Goal: Complete application form: Complete application form

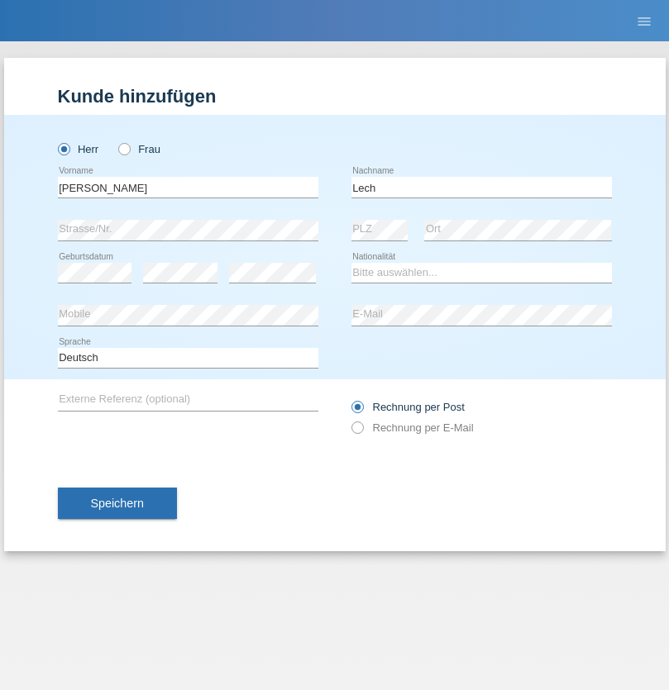
type input "Lech"
select select "PL"
select select "C"
select select "22"
select select "08"
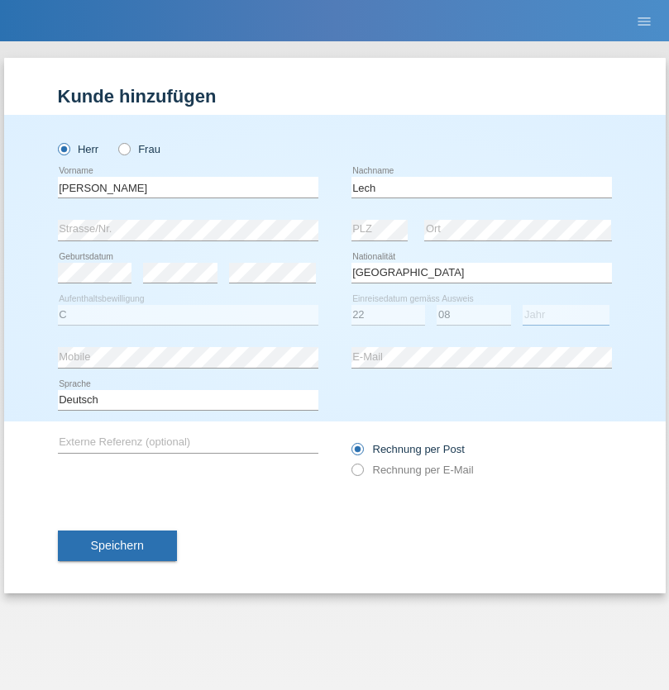
select select "2017"
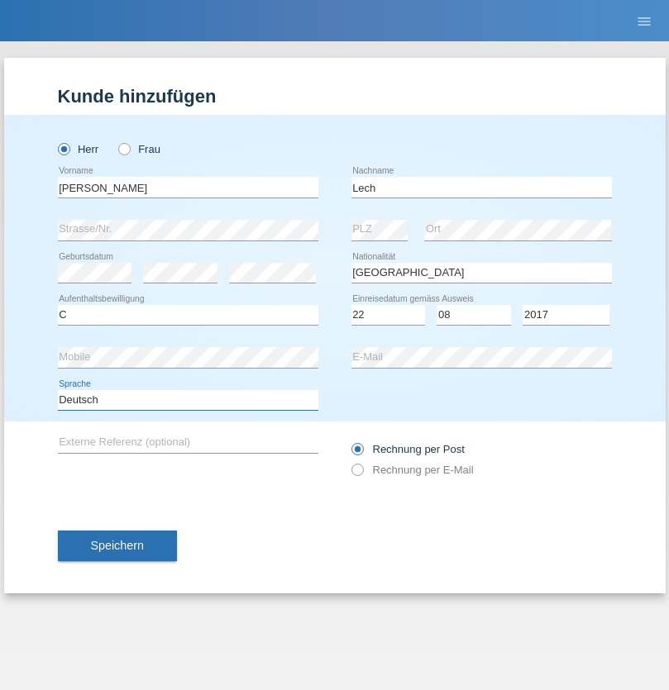
select select "en"
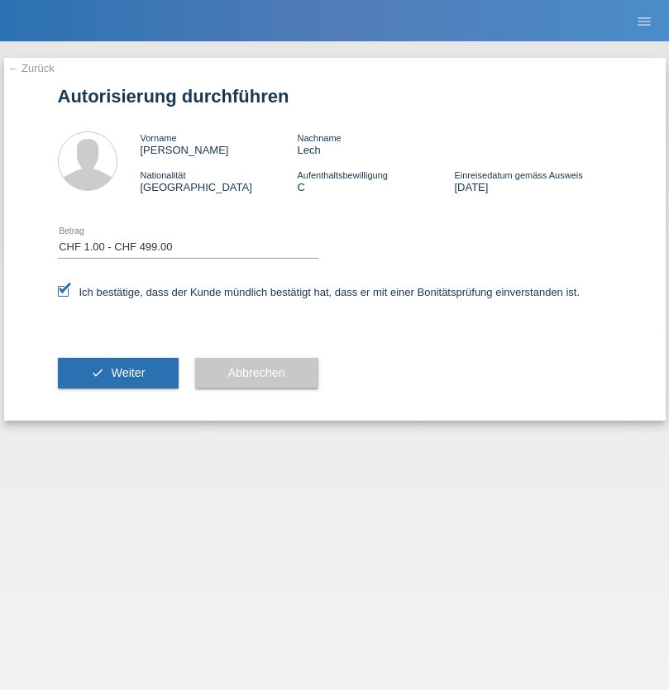
select select "1"
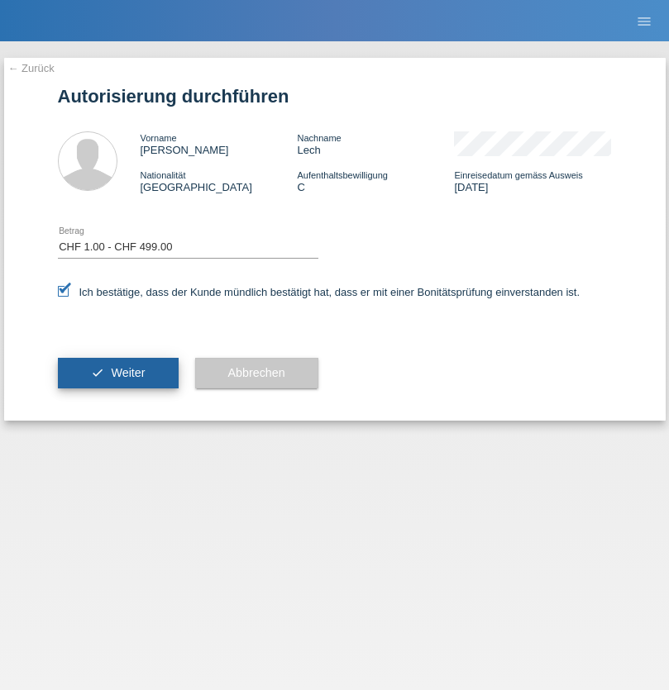
click at [117, 373] on span "Weiter" at bounding box center [128, 372] width 34 height 13
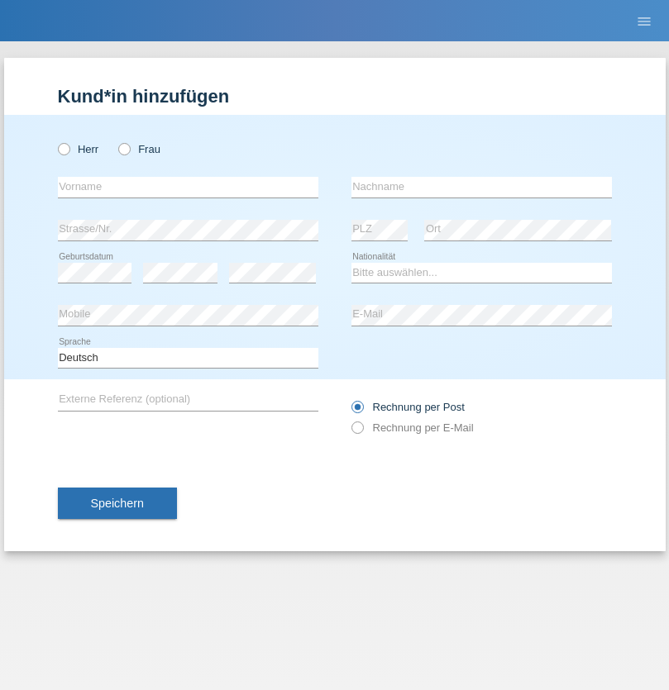
radio input "true"
click at [188, 187] on input "text" at bounding box center [188, 187] width 260 height 21
type input "[PERSON_NAME]"
click at [481, 187] on input "text" at bounding box center [481, 187] width 260 height 21
type input "Ramirez"
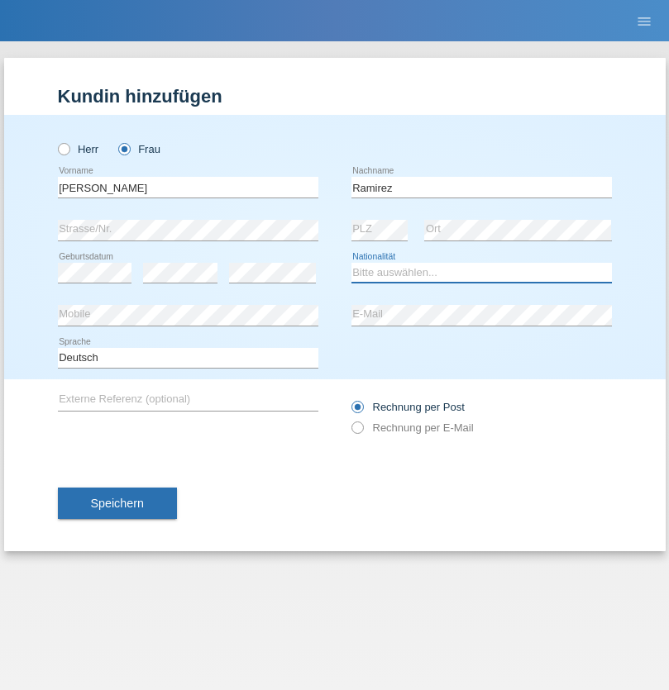
select select "DO"
select select "C"
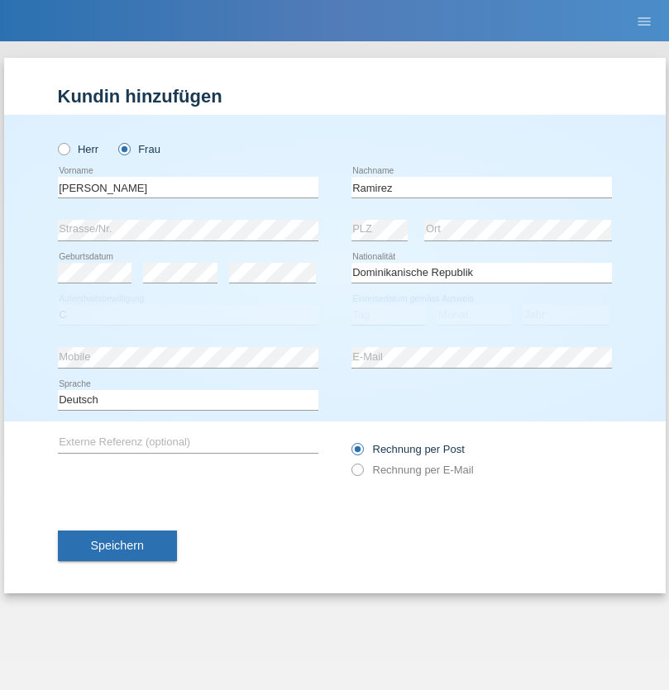
select select "30"
select select "10"
select select "2021"
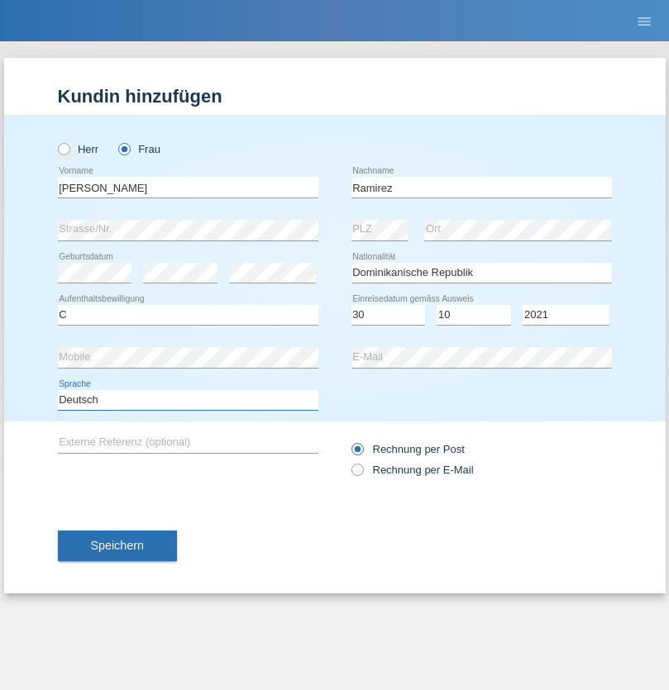
select select "en"
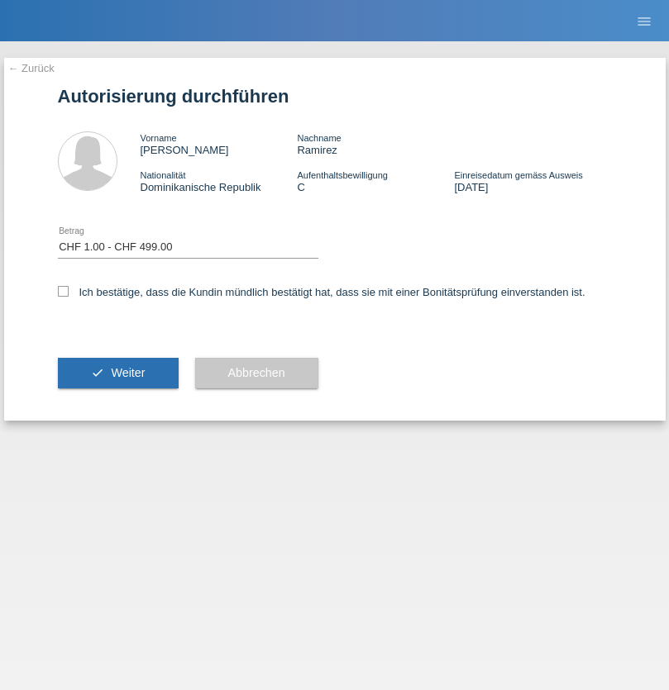
select select "1"
checkbox input "true"
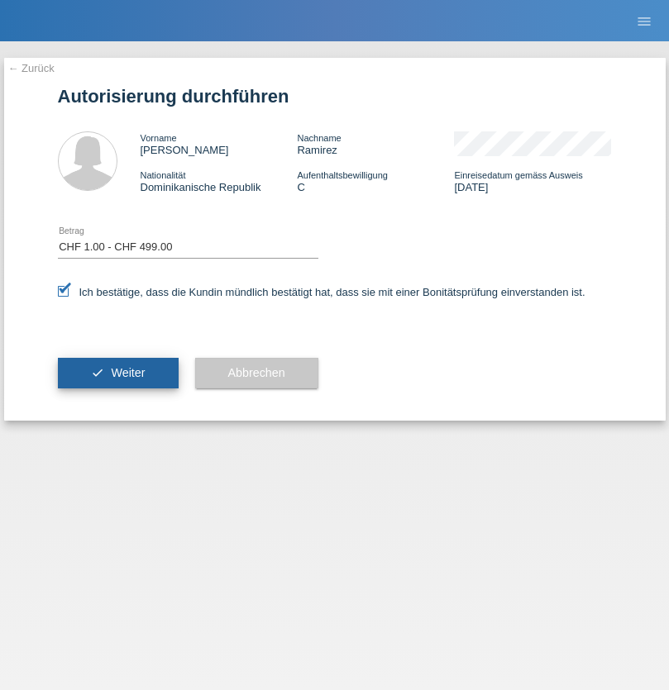
click at [117, 373] on span "Weiter" at bounding box center [128, 372] width 34 height 13
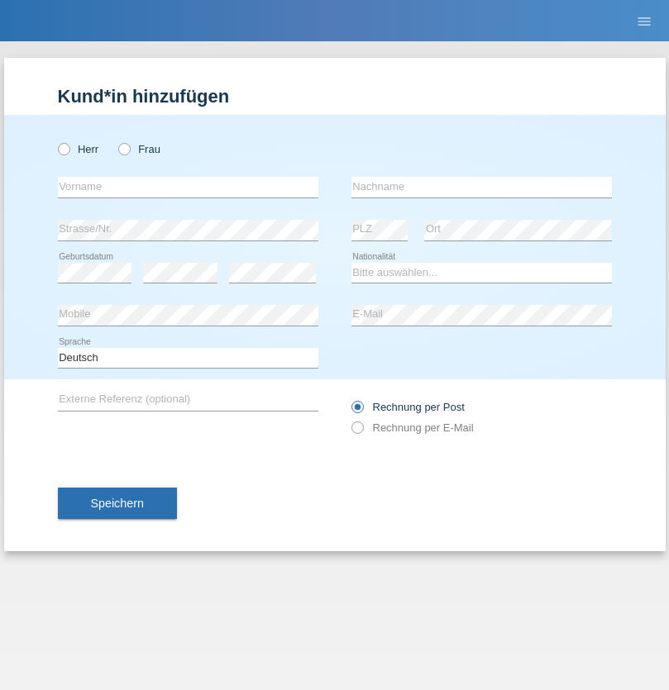
radio input "true"
click at [188, 187] on input "text" at bounding box center [188, 187] width 260 height 21
type input "Jonathan"
click at [481, 187] on input "text" at bounding box center [481, 187] width 260 height 21
type input "Bezzola"
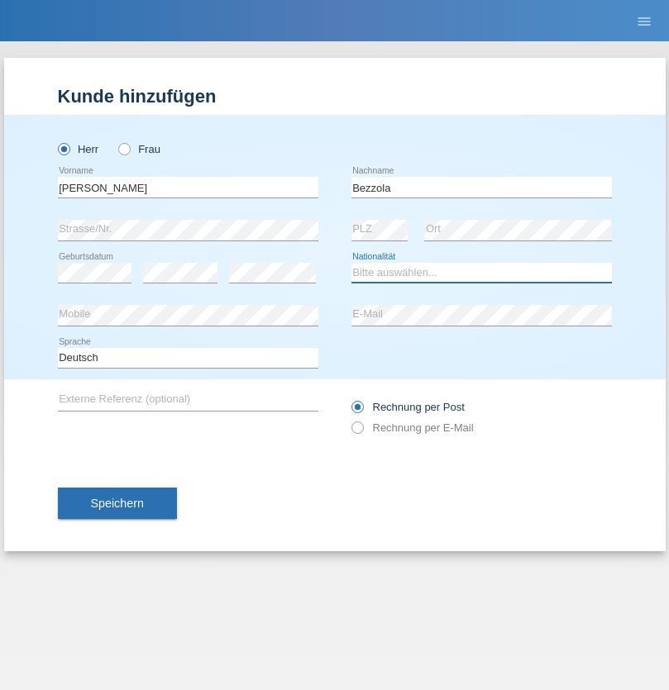
select select "CH"
radio input "true"
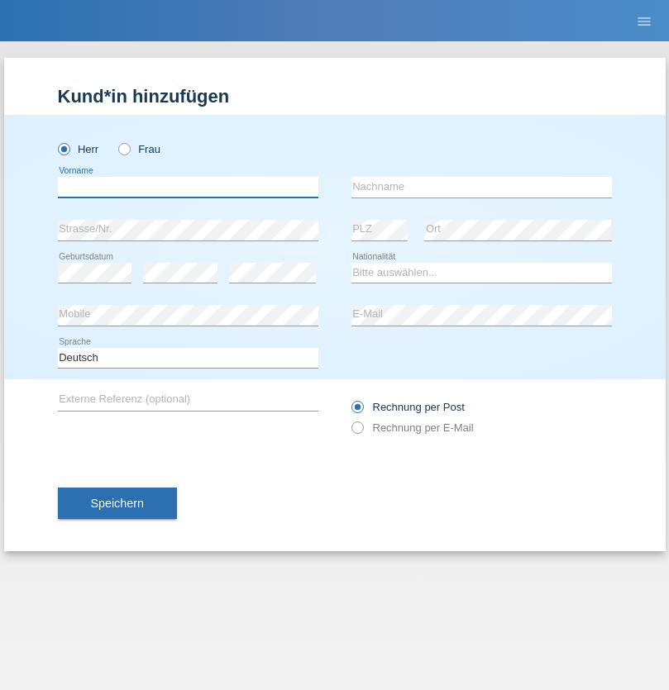
click at [188, 187] on input "text" at bounding box center [188, 187] width 260 height 21
type input "Ondrej"
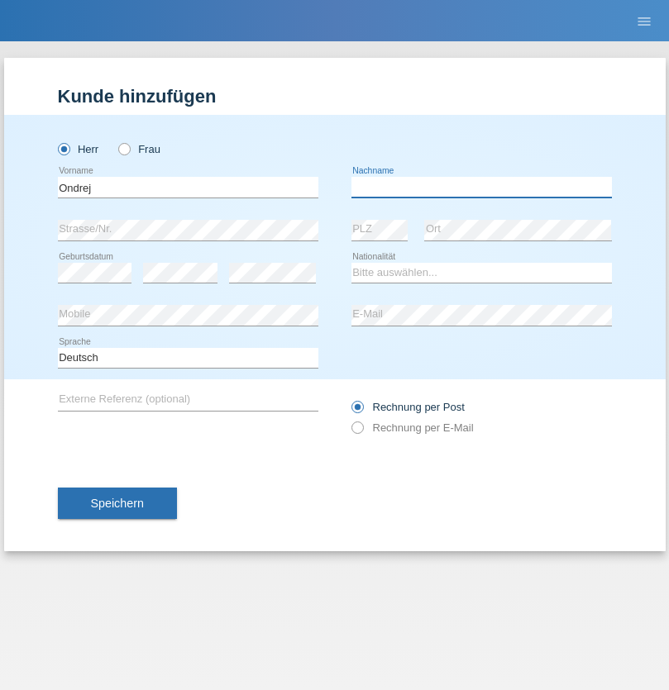
click at [481, 187] on input "text" at bounding box center [481, 187] width 260 height 21
type input "Vozarik"
select select "CH"
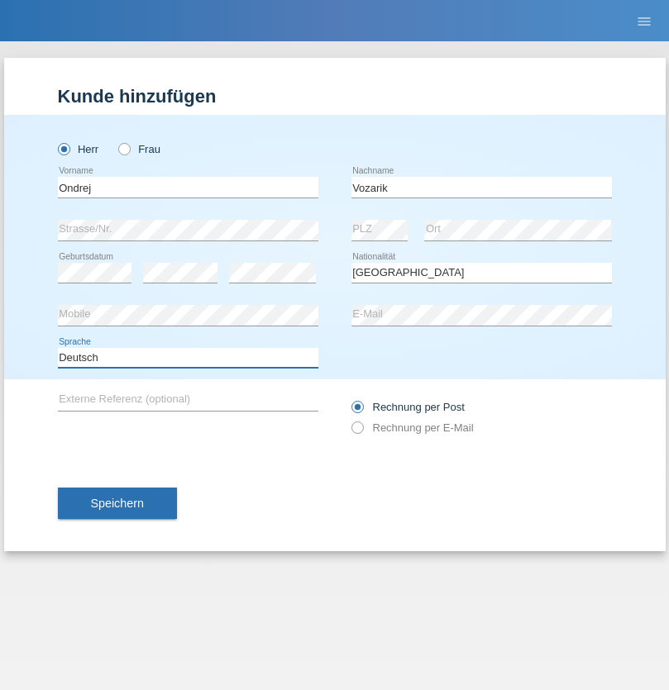
select select "en"
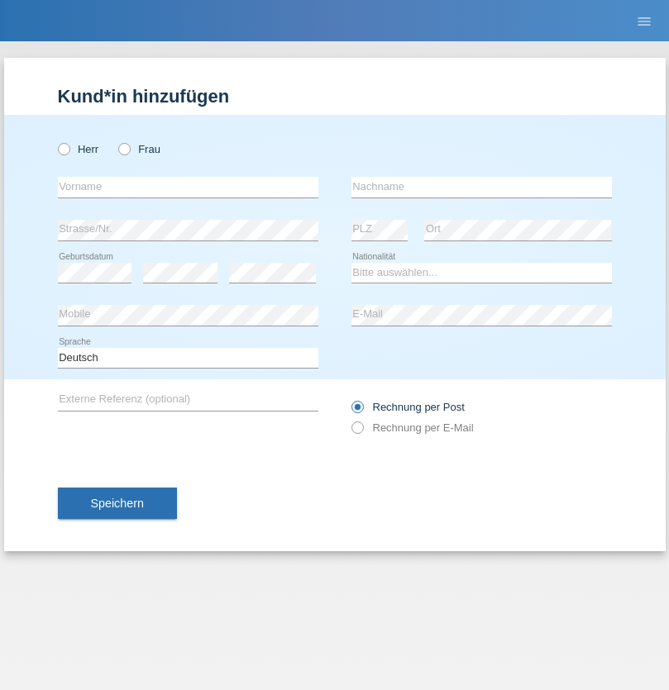
radio input "true"
click at [188, 187] on input "text" at bounding box center [188, 187] width 260 height 21
type input "[PERSON_NAME]"
click at [481, 187] on input "text" at bounding box center [481, 187] width 260 height 21
type input "Licic"
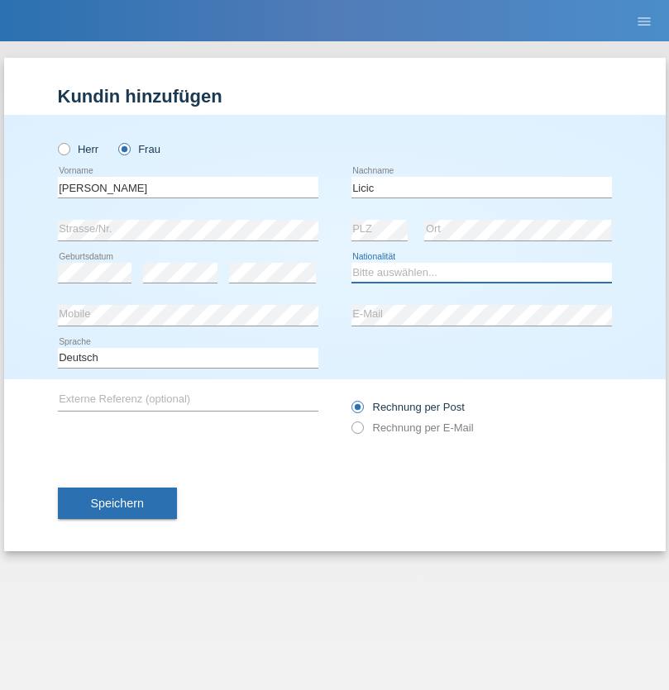
select select "CH"
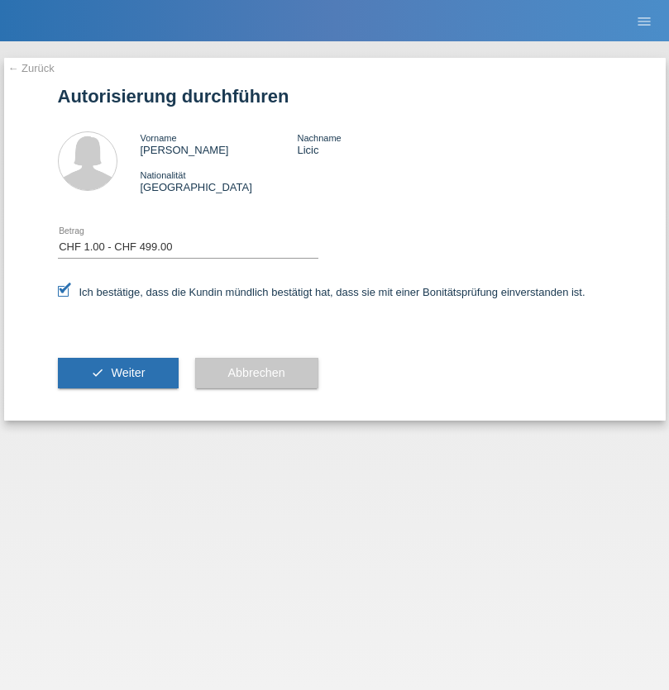
select select "1"
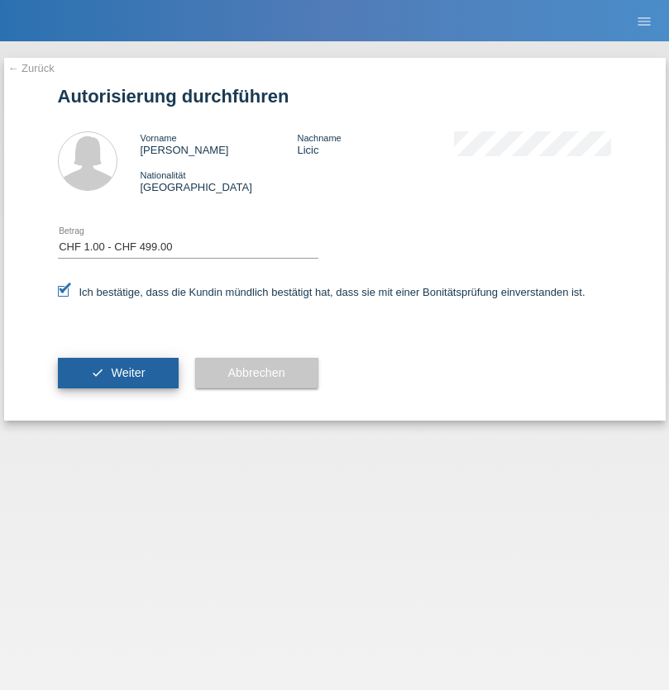
click at [117, 373] on span "Weiter" at bounding box center [128, 372] width 34 height 13
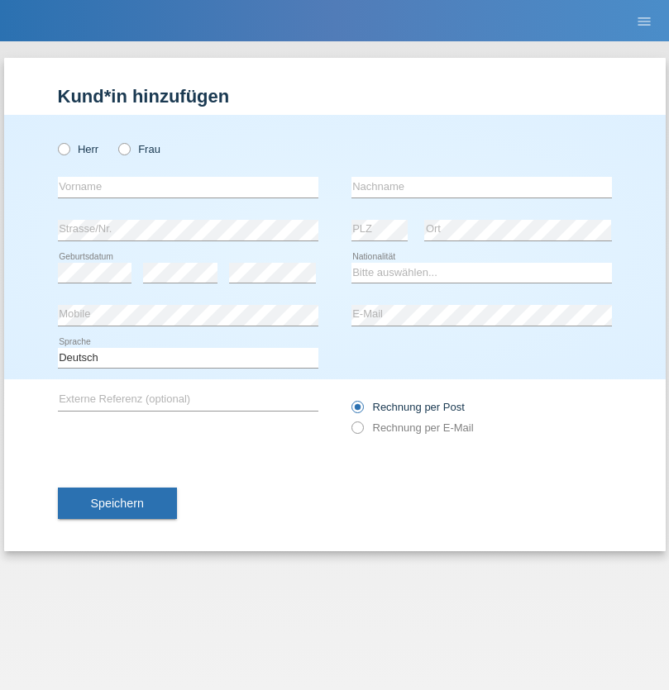
radio input "true"
click at [188, 187] on input "text" at bounding box center [188, 187] width 260 height 21
type input "[PERSON_NAME]"
click at [481, 187] on input "text" at bounding box center [481, 187] width 260 height 21
type input "Weyel"
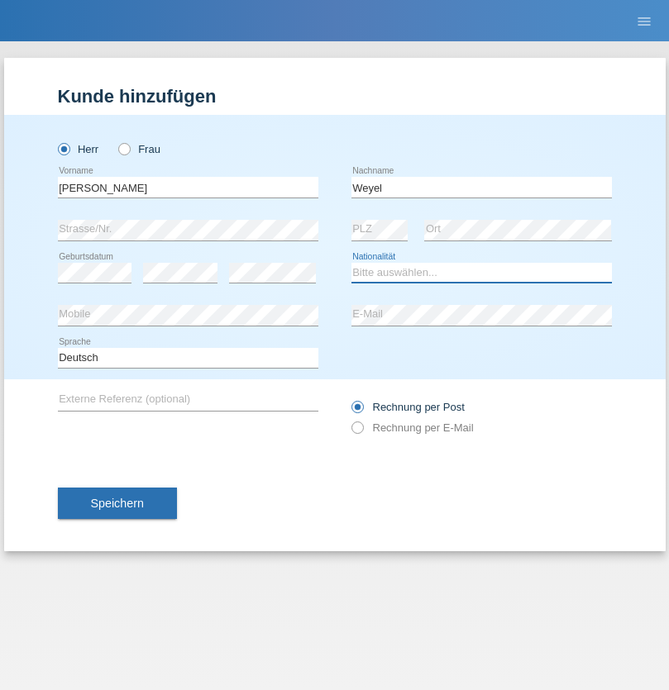
select select "DE"
select select "C"
select select "17"
select select "01"
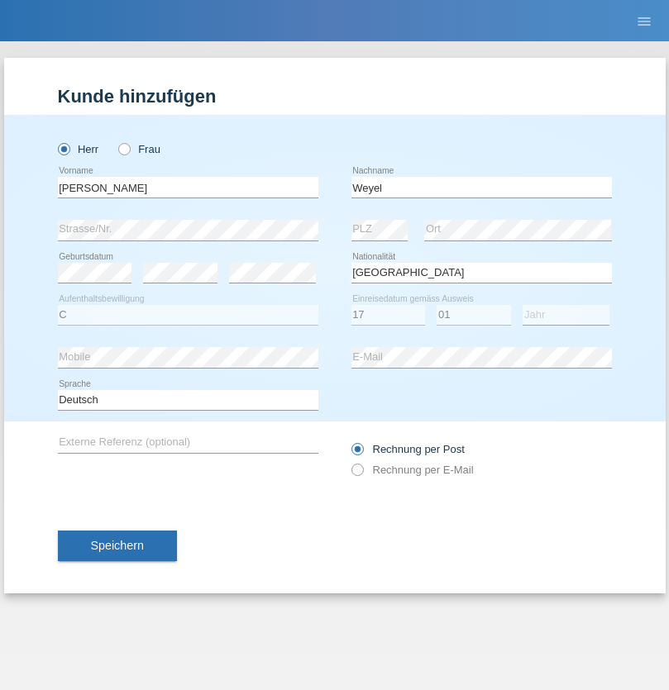
select select "2002"
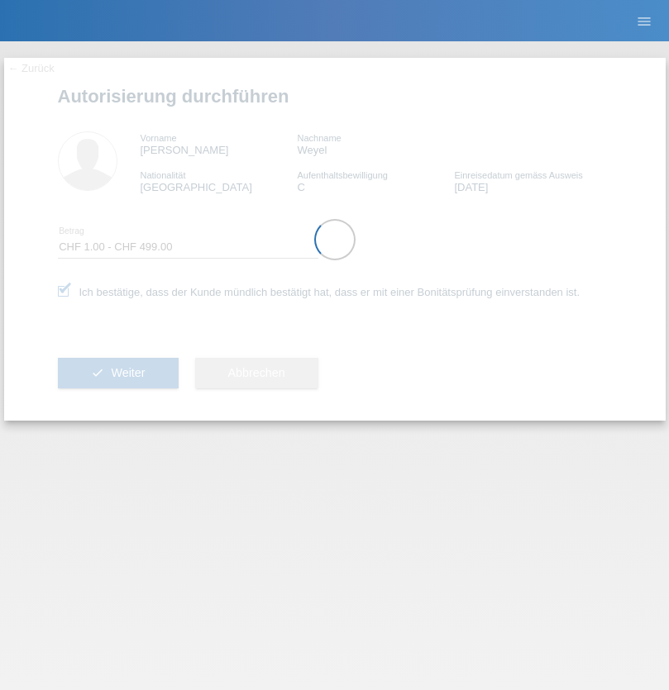
select select "1"
